Goal: Transaction & Acquisition: Purchase product/service

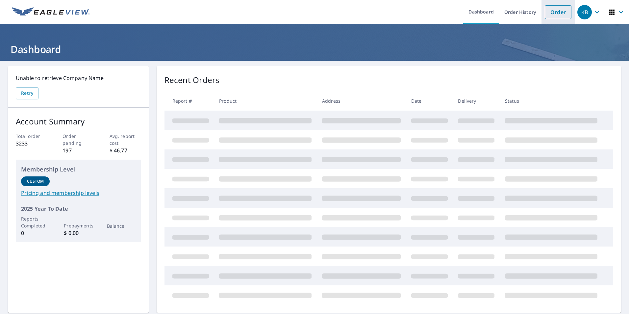
click at [553, 12] on link "Order" at bounding box center [558, 12] width 27 height 14
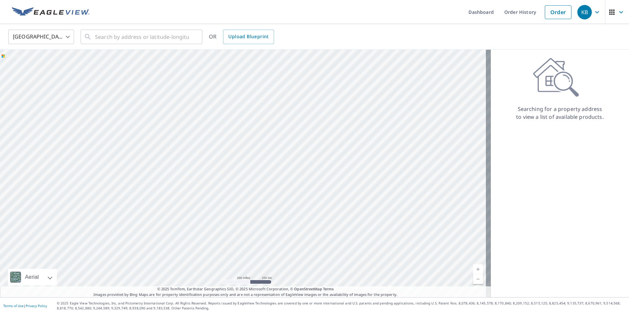
click at [44, 25] on div "United States [GEOGRAPHIC_DATA] ​ ​ OR Upload Blueprint" at bounding box center [314, 37] width 629 height 26
click at [50, 38] on body "KB KB Dashboard Order History Order KB United States US ​ ​ OR Upload Blueprint…" at bounding box center [314, 157] width 629 height 314
click at [43, 66] on li "[GEOGRAPHIC_DATA]" at bounding box center [41, 67] width 66 height 12
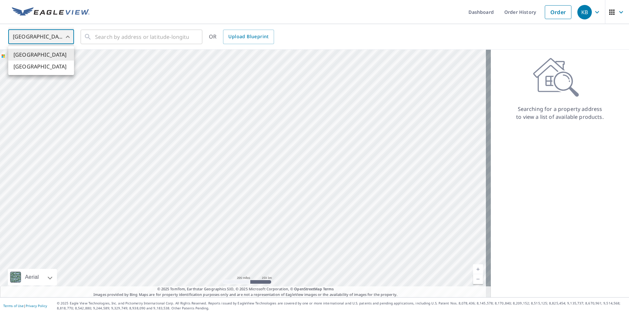
type input "CA"
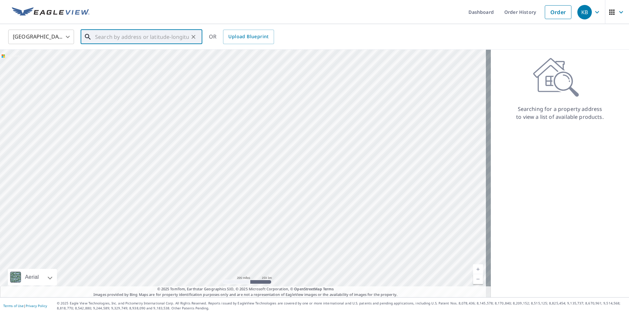
click at [120, 37] on input "text" at bounding box center [142, 37] width 94 height 18
paste input "90, ELK [PERSON_NAME], AIRDRIE"
click at [128, 59] on span "90 ELK [PERSON_NAME] AIRDRIE AB T4B1Y6" at bounding box center [145, 60] width 103 height 16
type input "90 ELK [PERSON_NAME] AIRDRIE AB T4B1Y6"
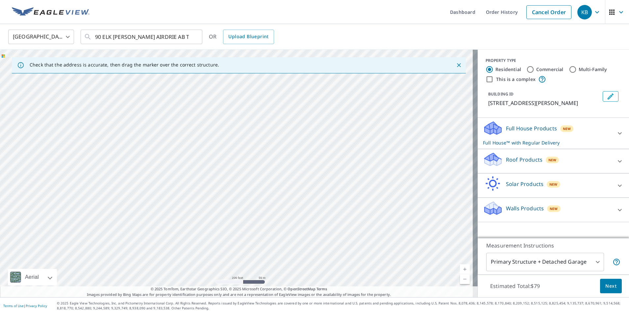
drag, startPoint x: 276, startPoint y: 158, endPoint x: 228, endPoint y: 272, distance: 123.8
click at [228, 272] on div "90 ELK [PERSON_NAME] AIRDRIE AB T4B1Y6" at bounding box center [238, 173] width 477 height 247
drag, startPoint x: 234, startPoint y: 144, endPoint x: 254, endPoint y: 224, distance: 82.1
click at [254, 224] on div "90 ELK [PERSON_NAME] AIRDRIE AB T4B1Y6" at bounding box center [238, 173] width 477 height 247
drag, startPoint x: 210, startPoint y: 136, endPoint x: 253, endPoint y: 244, distance: 116.3
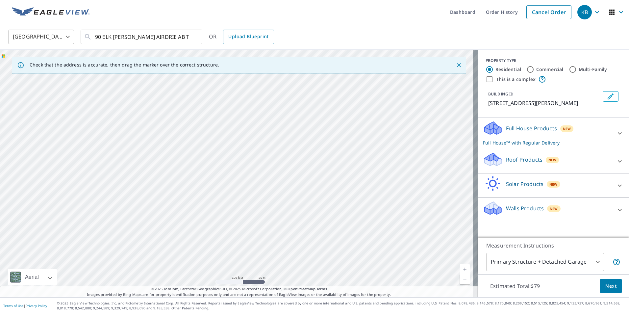
click at [252, 246] on div "90 ELK [PERSON_NAME] AIRDRIE AB T4B1Y6" at bounding box center [238, 173] width 477 height 247
click at [545, 144] on p "Full House™ with Regular Delivery" at bounding box center [547, 142] width 129 height 7
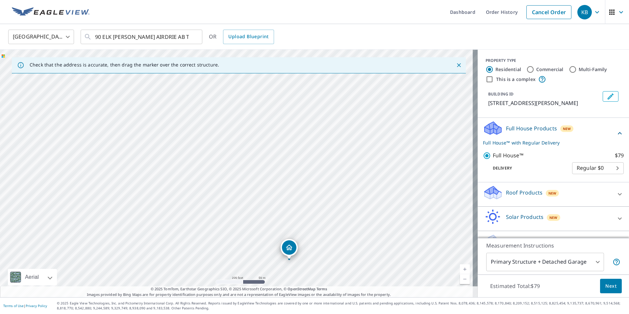
click at [605, 287] on span "Next" at bounding box center [610, 286] width 11 height 8
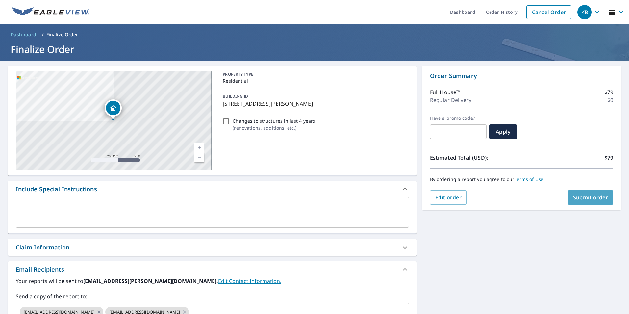
click at [591, 196] on span "Submit order" at bounding box center [590, 197] width 35 height 7
checkbox input "true"
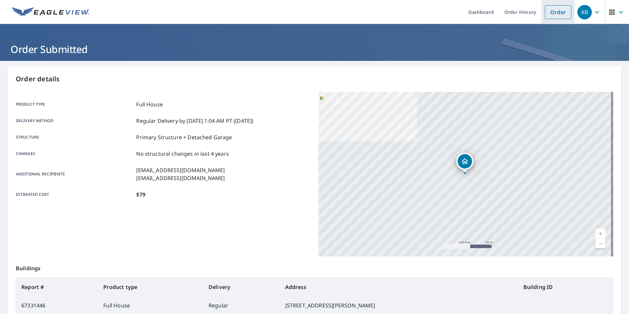
click at [546, 15] on link "Order" at bounding box center [558, 12] width 27 height 14
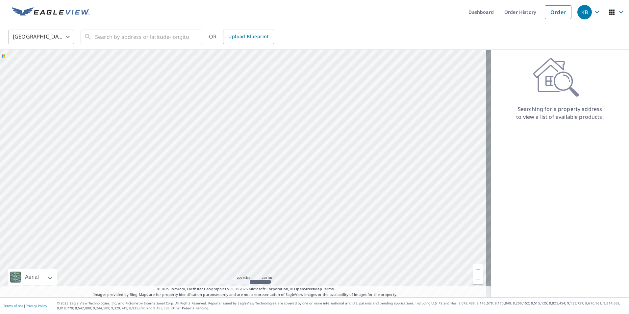
click at [61, 38] on body "KB KB Dashboard Order History Order KB United States US ​ ​ OR Upload Blueprint…" at bounding box center [314, 157] width 629 height 314
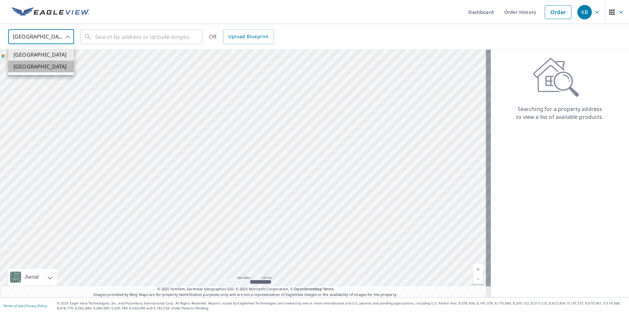
click at [61, 63] on li "[GEOGRAPHIC_DATA]" at bounding box center [41, 67] width 66 height 12
type input "CA"
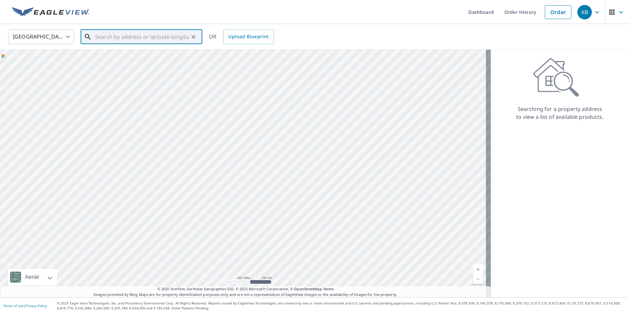
paste input "[STREET_ADDRESS][PERSON_NAME]"
click at [134, 57] on span "[STREET_ADDRESS][PERSON_NAME]" at bounding box center [145, 56] width 103 height 8
type input "[STREET_ADDRESS][PERSON_NAME]"
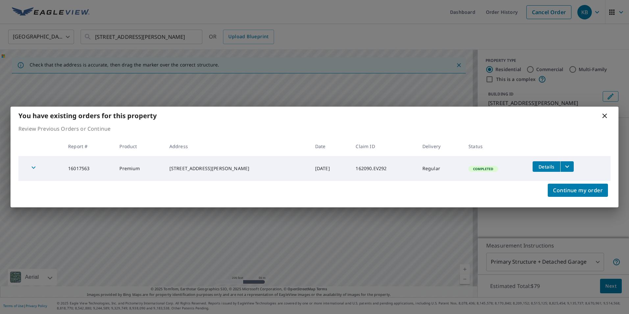
click at [606, 115] on icon at bounding box center [604, 115] width 5 height 5
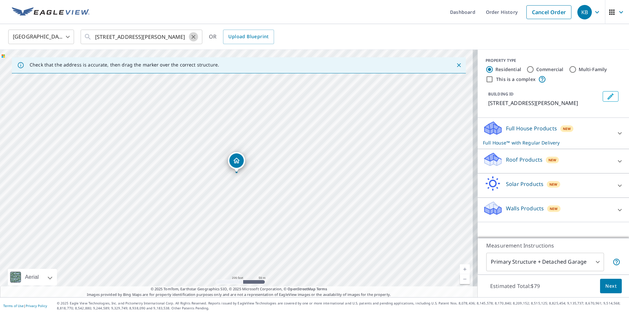
click at [193, 38] on icon "Clear" at bounding box center [193, 37] width 7 height 7
paste input "[STREET_ADDRESS]"
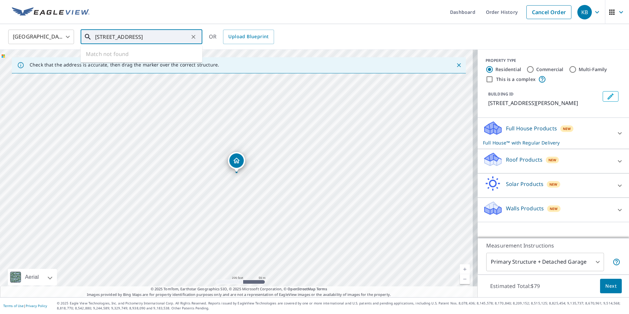
click at [125, 36] on input "[STREET_ADDRESS]" at bounding box center [142, 37] width 94 height 18
click at [153, 55] on span "[STREET_ADDRESS]" at bounding box center [145, 56] width 103 height 8
type input "[STREET_ADDRESS]"
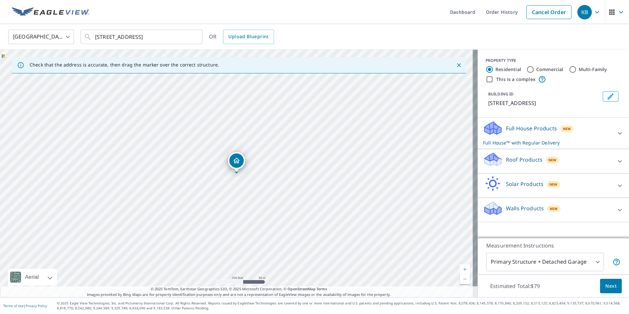
click at [511, 144] on div "Full House Products New Full House™ with Regular Delivery" at bounding box center [547, 133] width 129 height 26
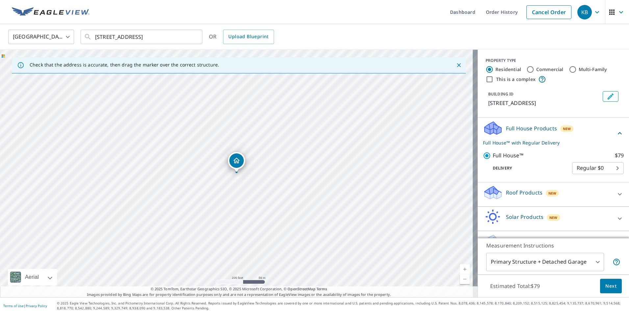
click at [608, 280] on button "Next" at bounding box center [611, 286] width 22 height 15
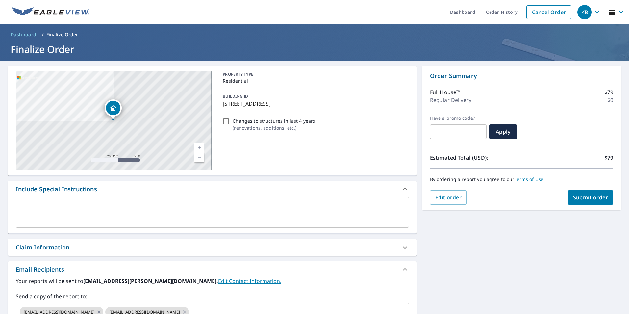
click at [591, 197] on span "Submit order" at bounding box center [590, 197] width 35 height 7
checkbox input "true"
